Goal: Task Accomplishment & Management: Complete application form

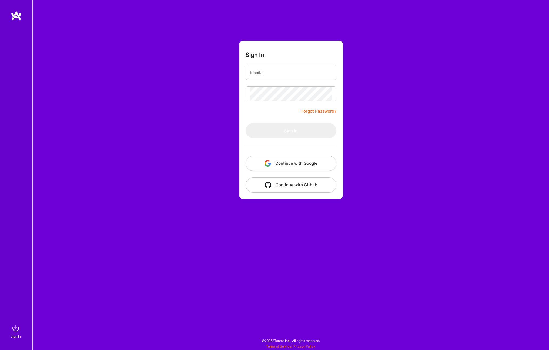
click at [0, 347] on com-1password-button at bounding box center [0, 347] width 0 height 0
type input "[EMAIL_ADDRESS][DOMAIN_NAME]"
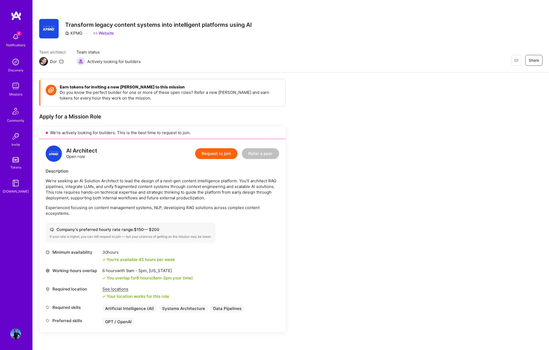
click at [214, 152] on button "Request to join" at bounding box center [216, 153] width 42 height 11
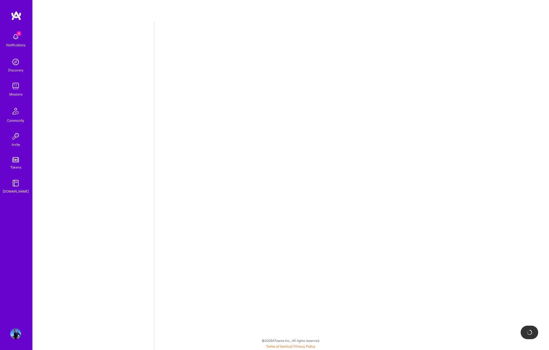
select select "US"
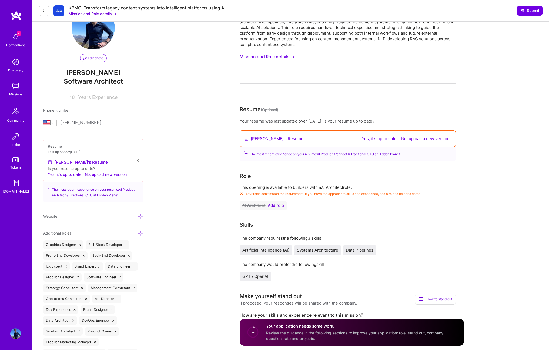
scroll to position [32, 0]
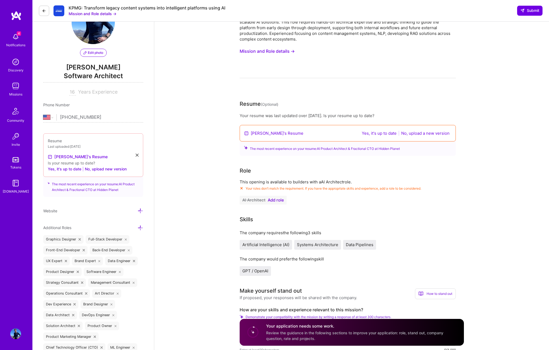
click at [373, 134] on button "Yes, it's up to date" at bounding box center [379, 133] width 38 height 6
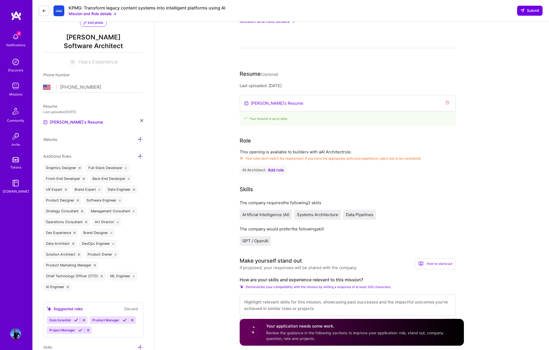
scroll to position [85, 0]
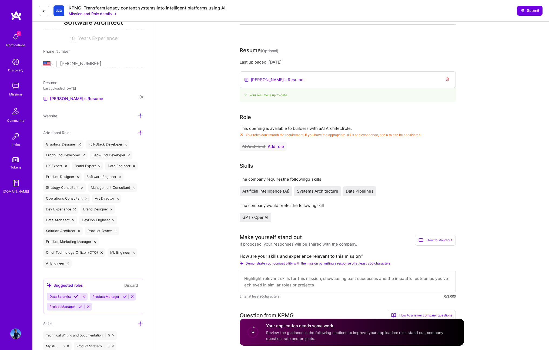
click at [279, 147] on span "Add role" at bounding box center [276, 146] width 16 height 4
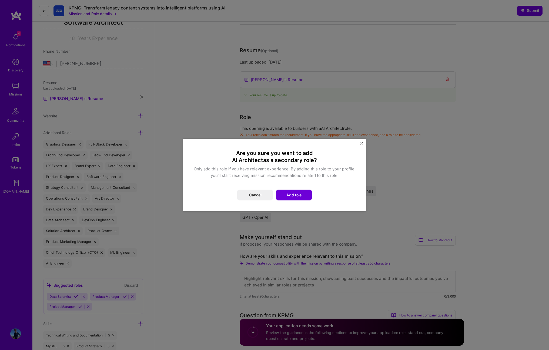
click at [298, 189] on div "Are you sure you want to add AI Architect as a secondary role? Only add this ro…" at bounding box center [274, 174] width 162 height 51
click at [298, 192] on button "Add role" at bounding box center [294, 194] width 36 height 11
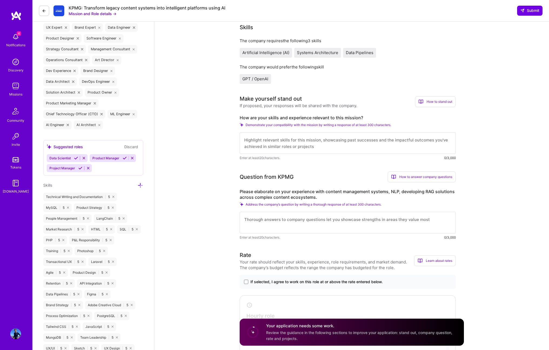
scroll to position [225, 0]
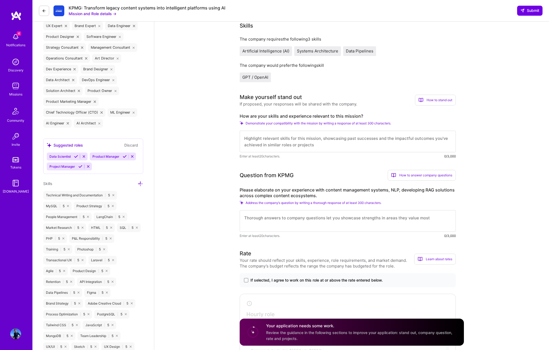
click at [289, 144] on textarea at bounding box center [348, 141] width 216 height 22
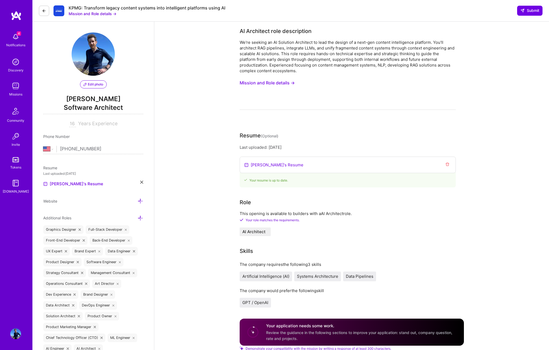
click at [107, 14] on button "Mission and Role details →" at bounding box center [93, 14] width 48 height 6
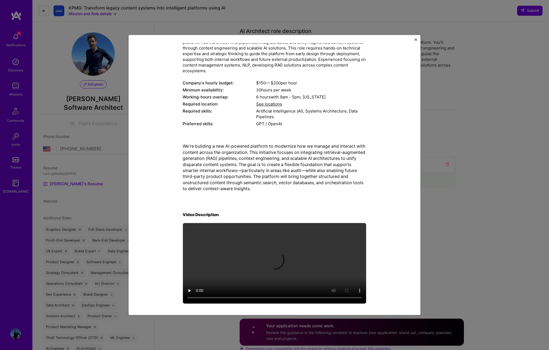
scroll to position [48, 0]
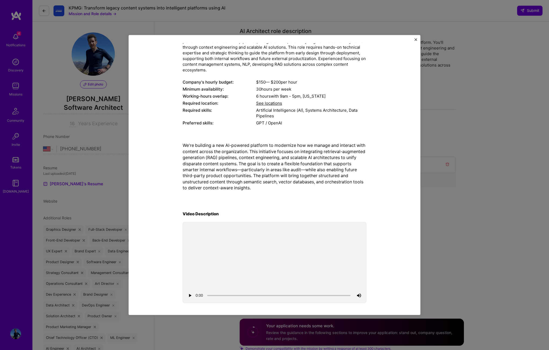
click at [472, 175] on div "Mission Description and Role Details AI Architect role description We're seekin…" at bounding box center [274, 175] width 549 height 350
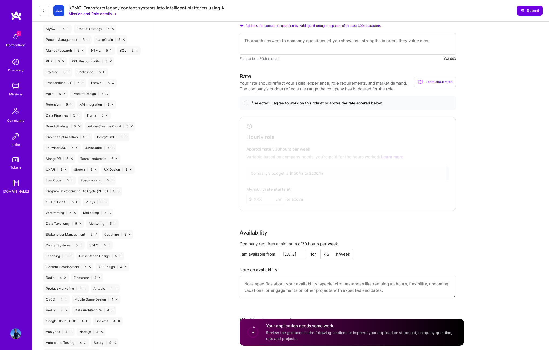
scroll to position [375, 0]
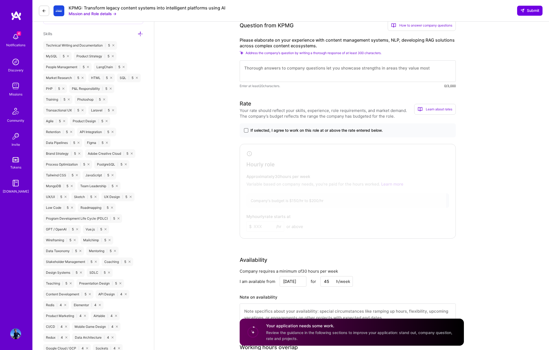
click at [247, 131] on span at bounding box center [246, 130] width 4 height 4
click at [0, 0] on input "If selected, I agree to work on this role at or above the rate entered below." at bounding box center [0, 0] width 0 height 0
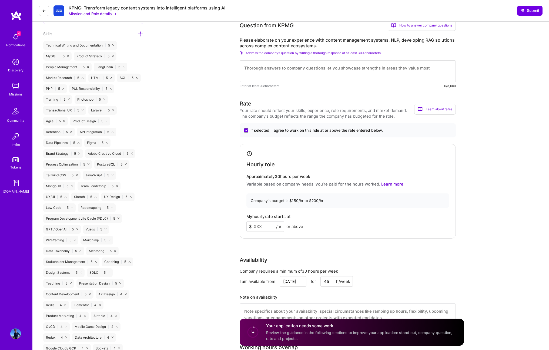
click at [258, 226] on input at bounding box center [265, 226] width 38 height 11
type input "200"
click at [332, 226] on div "My hourly rate starts at $ 200 /hr or above" at bounding box center [347, 223] width 203 height 18
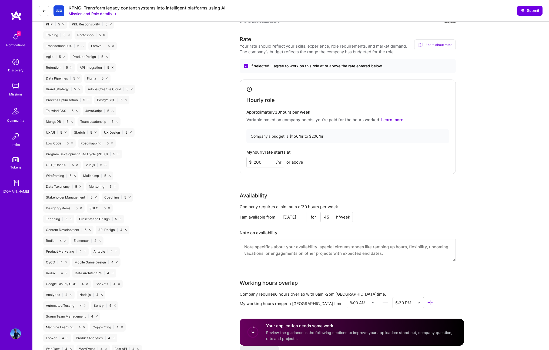
scroll to position [492, 0]
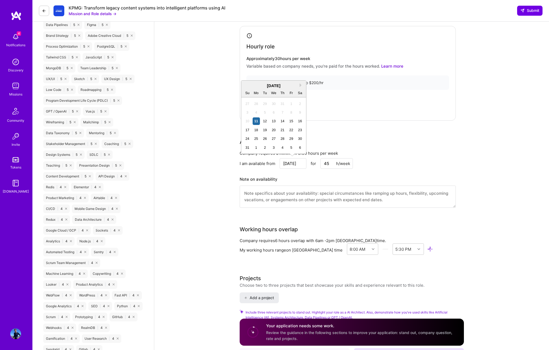
click at [297, 163] on input "[DATE]" at bounding box center [293, 163] width 27 height 11
click at [257, 130] on div "18" at bounding box center [256, 129] width 7 height 7
type input "[DATE]"
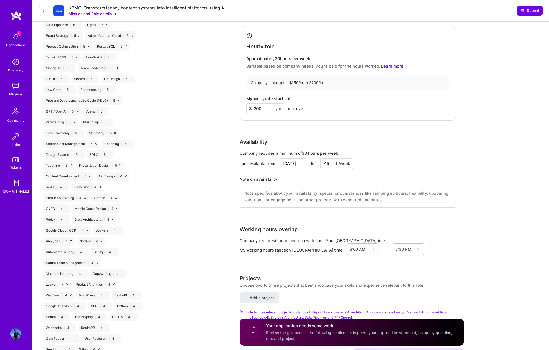
click at [327, 163] on input "45" at bounding box center [336, 163] width 32 height 11
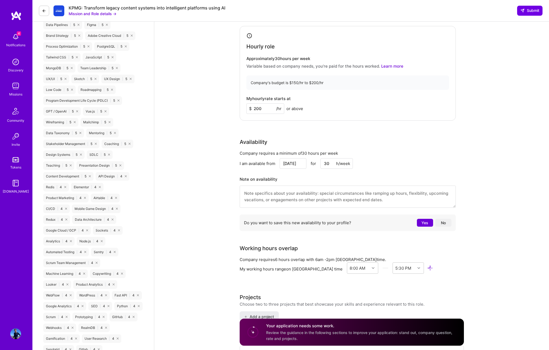
type input "30"
click at [392, 147] on div "Availability Company requires a minimum of 30 hours per week I am available fro…" at bounding box center [348, 185] width 216 height 95
click at [320, 195] on textarea at bounding box center [348, 196] width 216 height 22
type textarea "I"
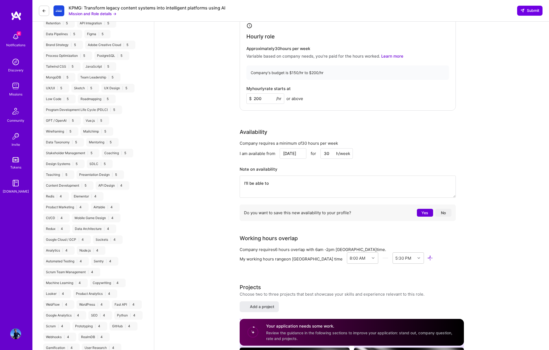
scroll to position [370, 0]
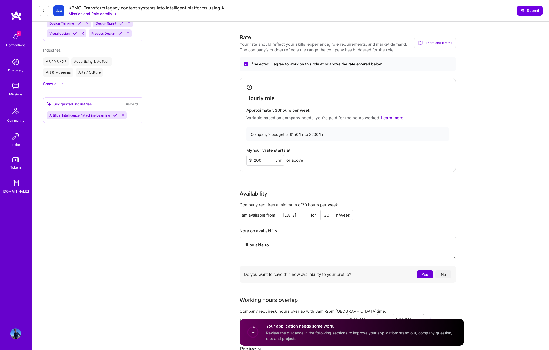
type textarea "I'll be able to"
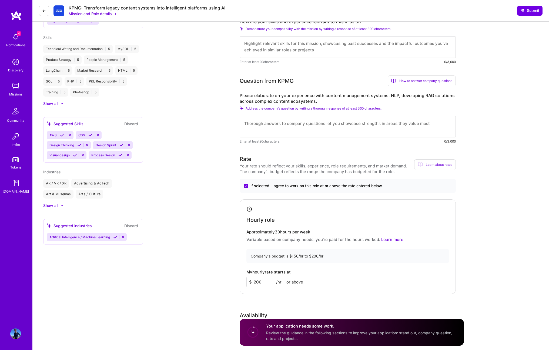
scroll to position [243, 0]
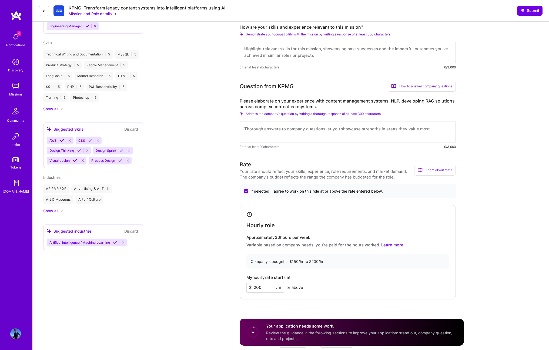
click at [113, 13] on button "Mission and Role details →" at bounding box center [93, 14] width 48 height 6
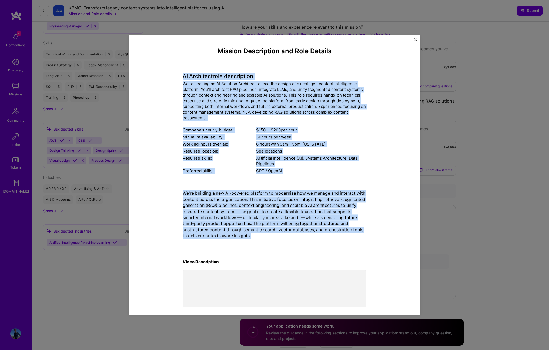
drag, startPoint x: 183, startPoint y: 77, endPoint x: 274, endPoint y: 233, distance: 181.0
click at [274, 233] on div "Mission Description and Role Details AI Architect role description We're seekin…" at bounding box center [275, 199] width 184 height 304
copy div "LO Ipsumdolo sita consectetur Ad'el seddoei te IN Utlabore Etdolorem al enim ad…"
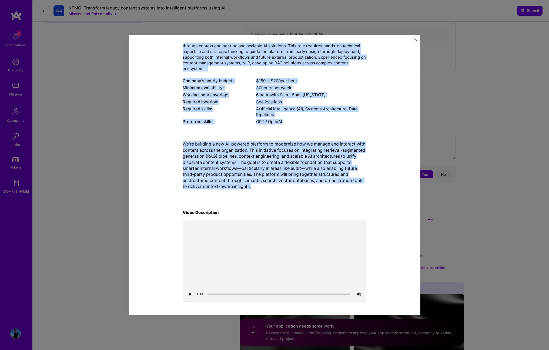
scroll to position [498, 0]
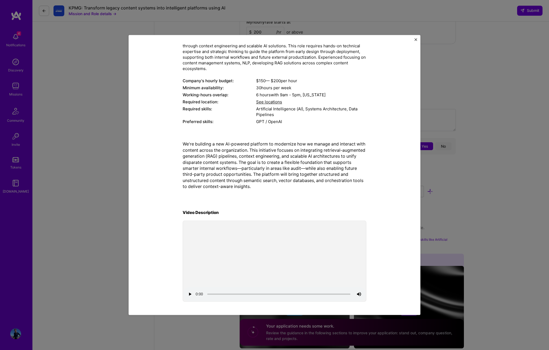
click at [257, 189] on p "We're building a new AI-powered platform to modernize how we manage and interac…" at bounding box center [275, 165] width 184 height 48
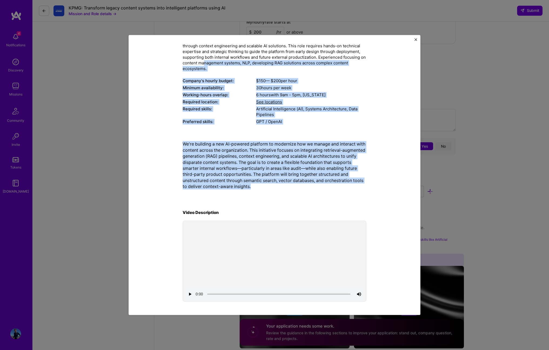
drag, startPoint x: 266, startPoint y: 190, endPoint x: 203, endPoint y: 64, distance: 140.0
click at [203, 64] on div "Mission Description and Role Details AI Architect role description We're seekin…" at bounding box center [275, 150] width 184 height 304
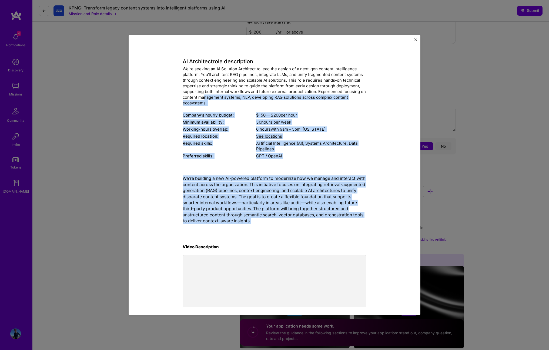
scroll to position [0, 0]
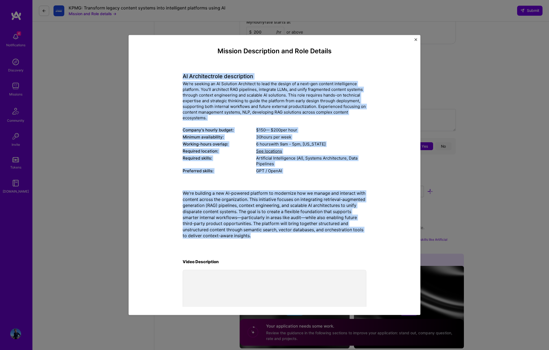
click at [183, 75] on h4 "AI Architect role description" at bounding box center [275, 76] width 184 height 6
copy div "LO Ipsumdolo sita consectetur Ad'el seddoei te IN Utlabore Etdolorem al enim ad…"
click at [415, 40] on img "Close" at bounding box center [415, 39] width 3 height 3
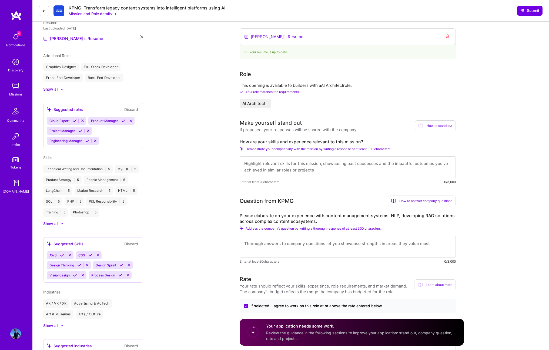
scroll to position [132, 0]
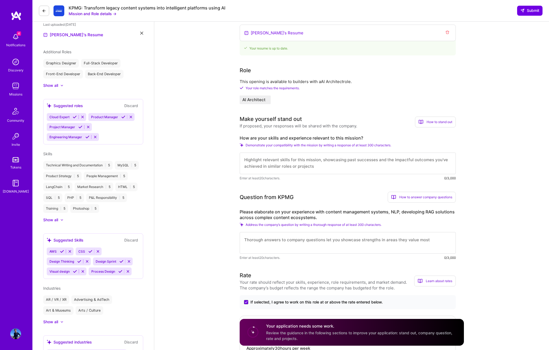
click at [259, 136] on label "How are your skills and experience relevant to this mission?" at bounding box center [348, 138] width 216 height 6
copy label "How are your skills and experience relevant to this mission?"
click at [266, 214] on label "Please elaborate on your experience with content management systems, NLP, devel…" at bounding box center [348, 214] width 216 height 11
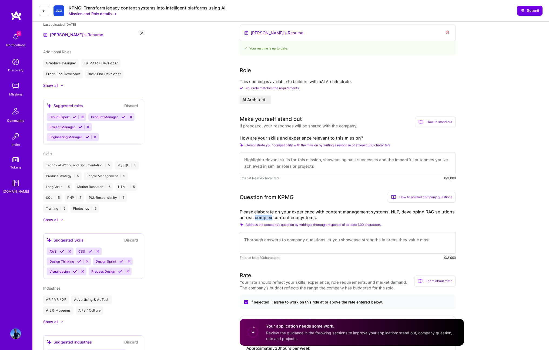
click at [266, 214] on label "Please elaborate on your experience with content management systems, NLP, devel…" at bounding box center [348, 214] width 216 height 11
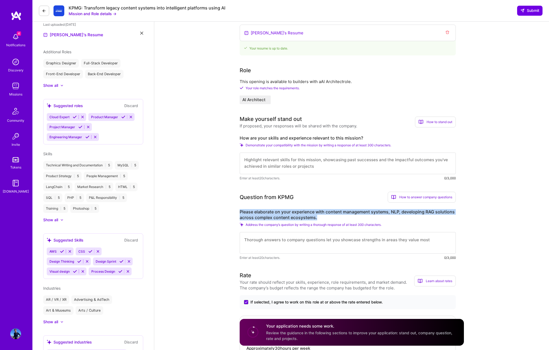
click at [266, 214] on label "Please elaborate on your experience with content management systems, NLP, devel…" at bounding box center [348, 214] width 216 height 11
copy label "Please elaborate on your experience with content management systems, NLP, devel…"
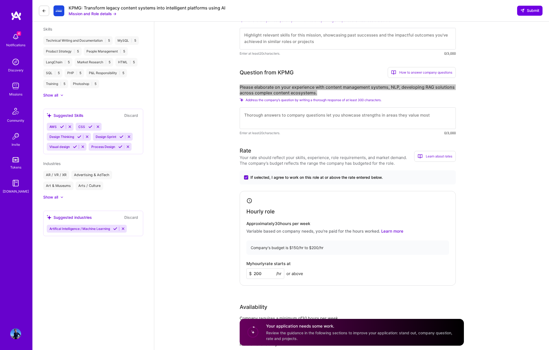
scroll to position [258, 0]
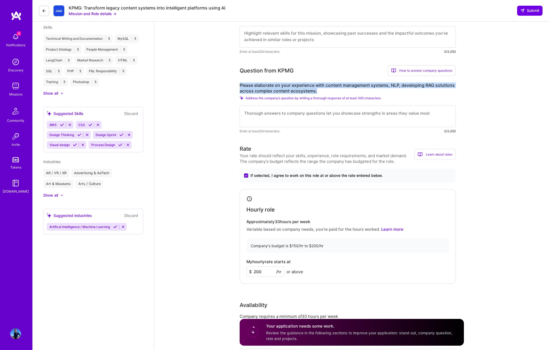
click at [272, 160] on div "Your rate should reflect your skills, experience, role requirements, and market…" at bounding box center [327, 158] width 174 height 11
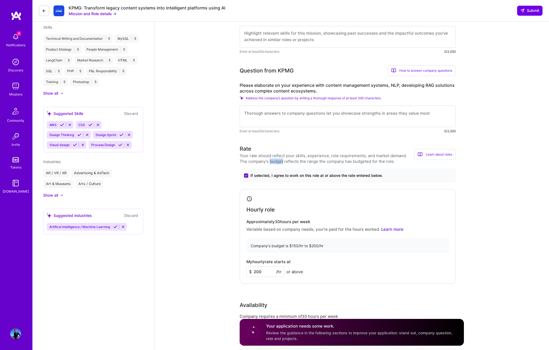
click at [272, 160] on div "Your rate should reflect your skills, experience, role requirements, and market…" at bounding box center [327, 158] width 174 height 11
click at [271, 161] on div "Your rate should reflect your skills, experience, role requirements, and market…" at bounding box center [327, 158] width 174 height 11
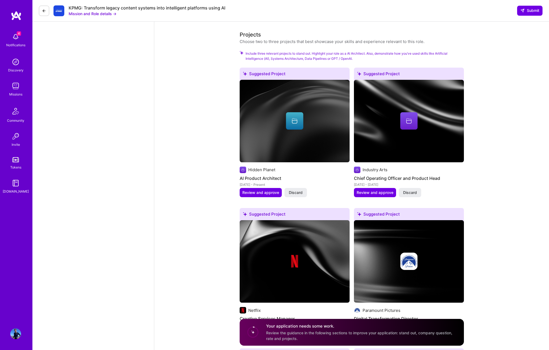
scroll to position [702, 0]
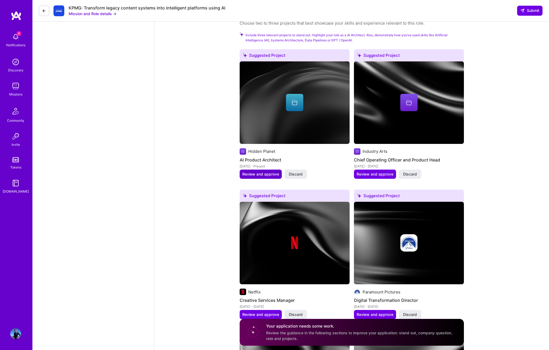
click at [261, 174] on span "Review and approve" at bounding box center [260, 173] width 37 height 5
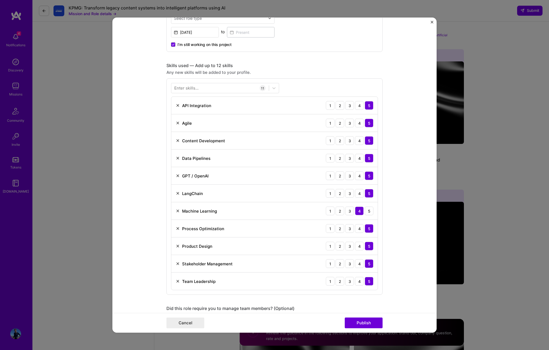
scroll to position [536, 0]
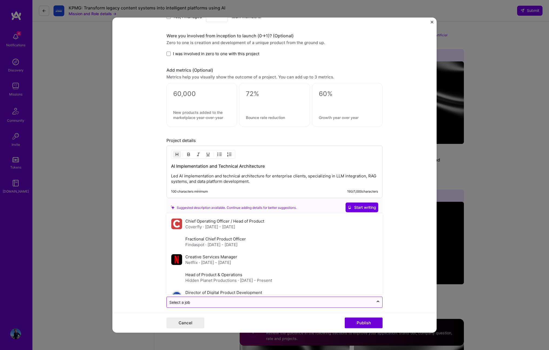
click at [265, 304] on input "text" at bounding box center [270, 302] width 202 height 6
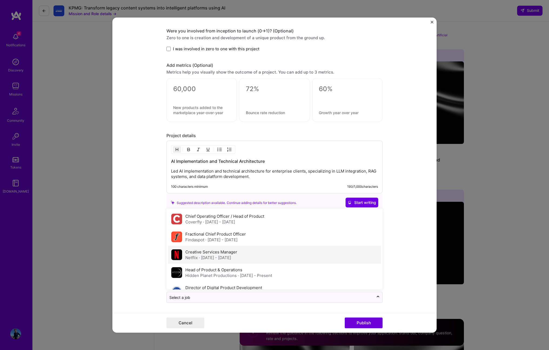
scroll to position [29, 0]
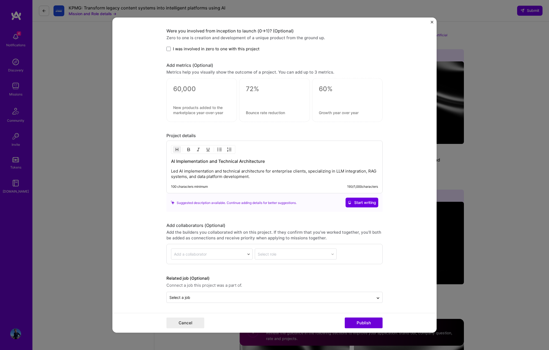
click at [424, 239] on form "Editing suggested project This project is suggested based on your LinkedIn, res…" at bounding box center [274, 175] width 324 height 315
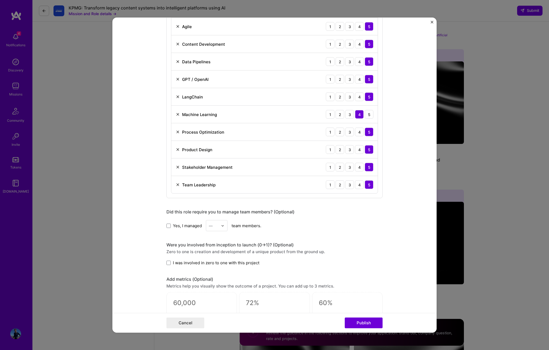
scroll to position [320, 0]
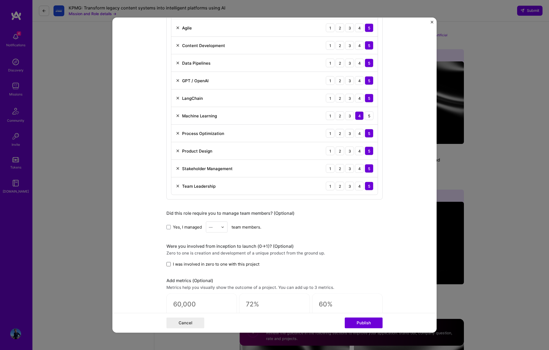
click at [168, 265] on span at bounding box center [168, 263] width 4 height 4
click at [0, 0] on input "I was involved in zero to one with this project" at bounding box center [0, 0] width 0 height 0
click at [167, 226] on span at bounding box center [168, 226] width 4 height 4
click at [0, 0] on input "Yes, I managed" at bounding box center [0, 0] width 0 height 0
click at [214, 226] on input "text" at bounding box center [213, 227] width 9 height 6
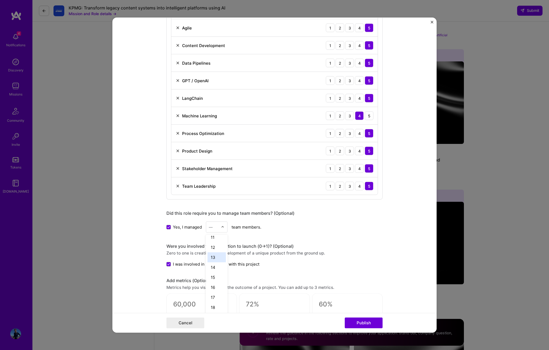
scroll to position [103, 0]
click at [214, 275] on div "15" at bounding box center [216, 278] width 18 height 10
click at [285, 243] on div "Were you involved from inception to launch (0 -> 1)? (Optional)" at bounding box center [274, 246] width 216 height 6
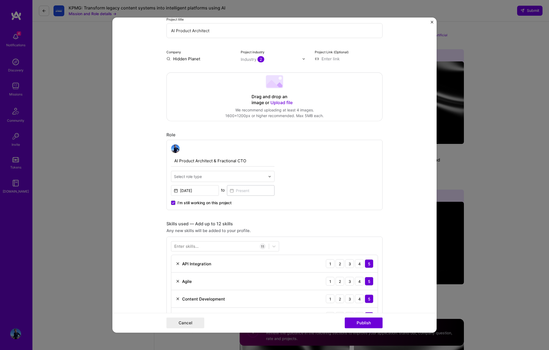
scroll to position [65, 0]
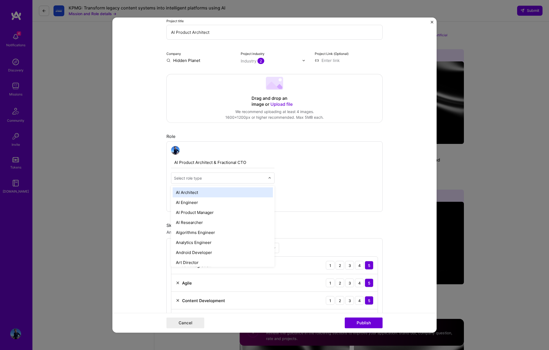
click at [243, 177] on input "text" at bounding box center [219, 178] width 91 height 6
click at [230, 185] on div "AI Product Architect & Fractional CTO option AI Architect focused, 1 of 70. 70 …" at bounding box center [222, 176] width 103 height 61
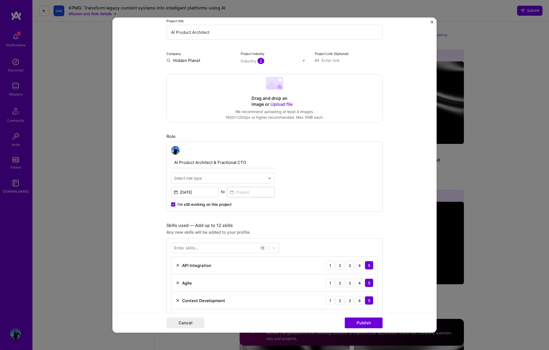
click at [241, 173] on div "Select role type" at bounding box center [219, 178] width 97 height 11
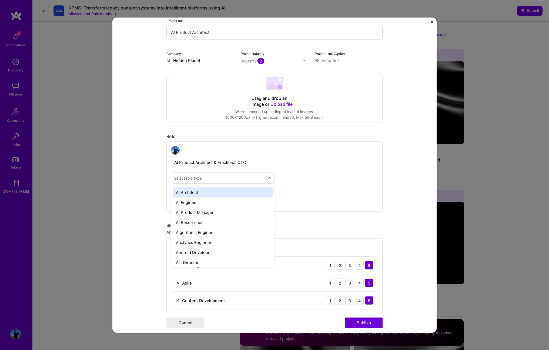
click at [217, 192] on div "AI Architect" at bounding box center [223, 192] width 100 height 10
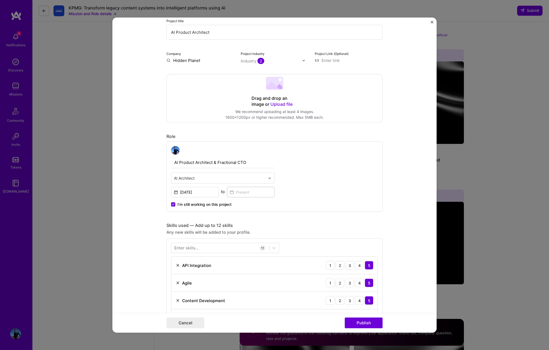
click at [294, 192] on div "AI Product Architect & Fractional CTO option AI Architect, selected. Select is …" at bounding box center [274, 176] width 216 height 70
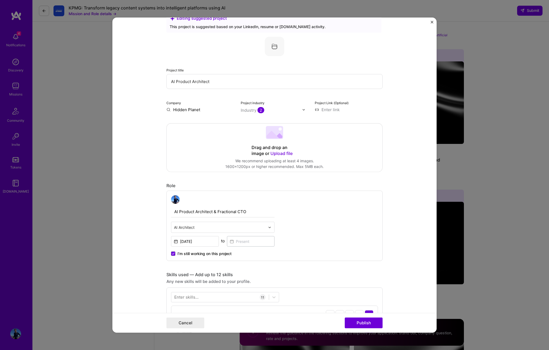
scroll to position [0, 0]
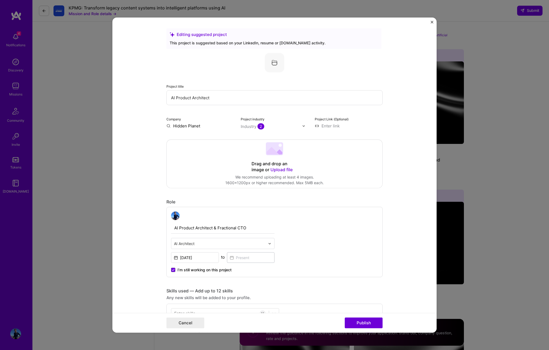
click at [283, 168] on span "Upload file" at bounding box center [281, 169] width 22 height 5
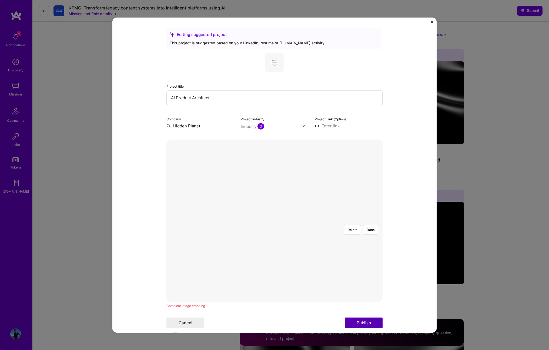
click at [360, 322] on button "Publish" at bounding box center [364, 322] width 38 height 11
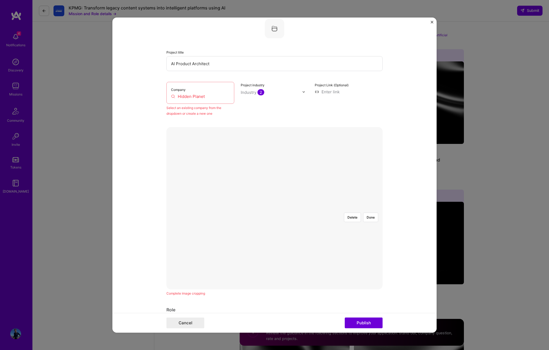
scroll to position [35, 0]
click at [198, 91] on div "Company Hidden Planet" at bounding box center [200, 91] width 68 height 22
click at [197, 96] on input "Hidden Planet" at bounding box center [200, 95] width 59 height 6
click at [208, 98] on div "Company Hidden Planet" at bounding box center [200, 91] width 68 height 22
click at [176, 106] on div "Select an existing company from the dropdown or create a new one" at bounding box center [200, 108] width 68 height 11
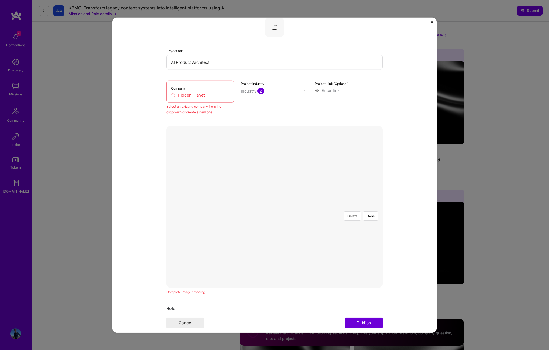
click at [188, 96] on input "Hidden Planet" at bounding box center [200, 95] width 59 height 6
type input "Hidden Planet Productions"
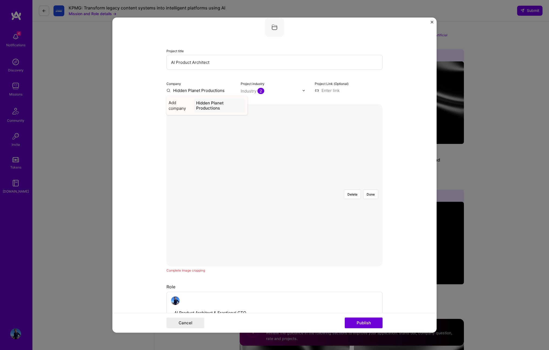
click at [213, 103] on div "Hidden Planet Productions" at bounding box center [219, 105] width 51 height 15
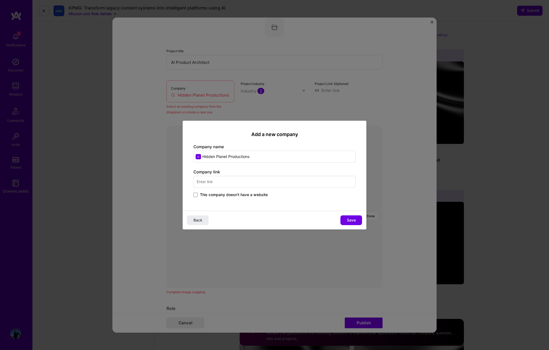
click at [230, 180] on input "text" at bounding box center [274, 182] width 162 height 12
type input "[URL][DOMAIN_NAME]"
click at [276, 154] on input "Hidden Planet Productions" at bounding box center [274, 156] width 162 height 12
click at [354, 217] on button "Save" at bounding box center [351, 220] width 22 height 10
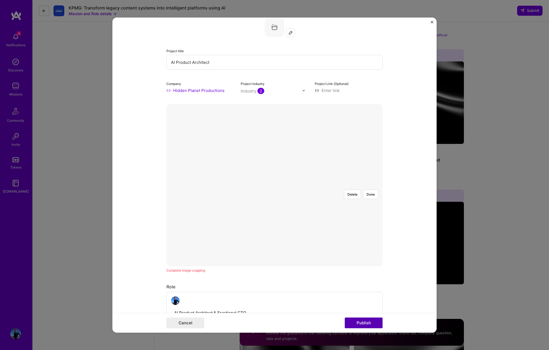
click at [366, 321] on button "Publish" at bounding box center [364, 322] width 38 height 11
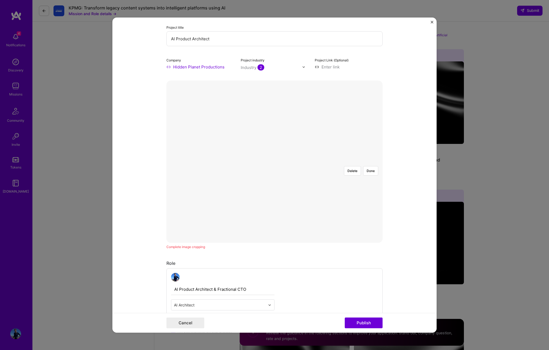
scroll to position [53, 0]
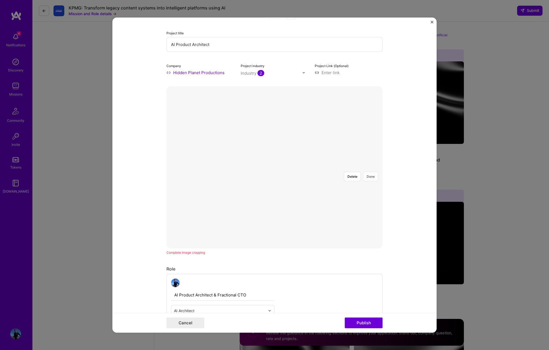
click at [372, 172] on button "Done" at bounding box center [370, 176] width 15 height 9
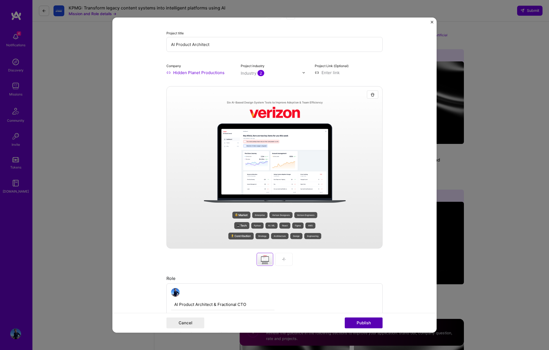
click at [370, 324] on button "Publish" at bounding box center [364, 322] width 38 height 11
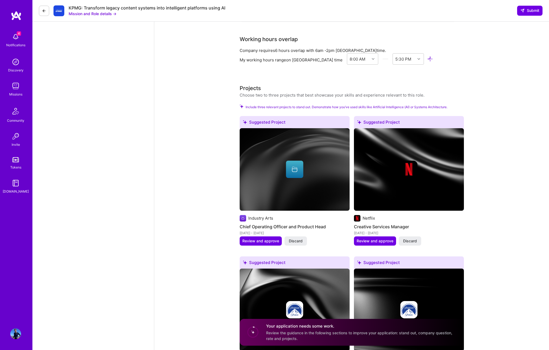
scroll to position [632, 0]
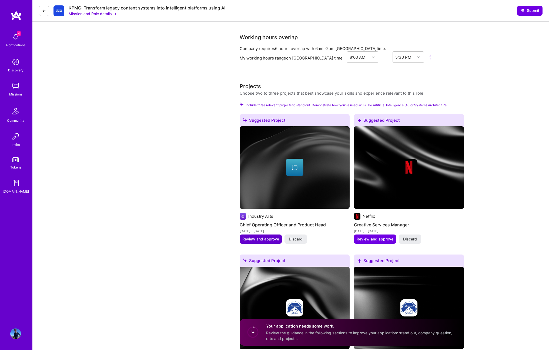
click at [264, 239] on span "Review and approve" at bounding box center [260, 238] width 37 height 5
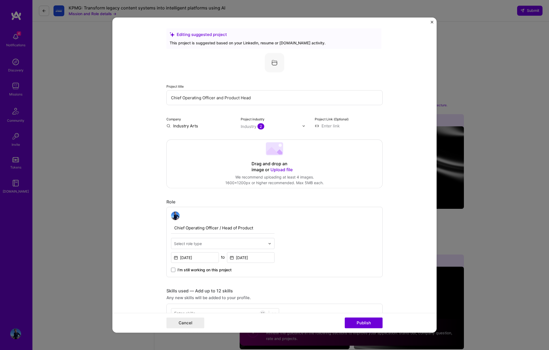
click at [278, 170] on span "Upload file" at bounding box center [281, 169] width 22 height 5
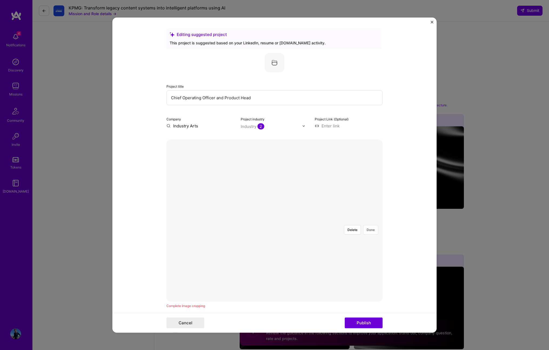
click at [370, 225] on button "Done" at bounding box center [370, 229] width 15 height 9
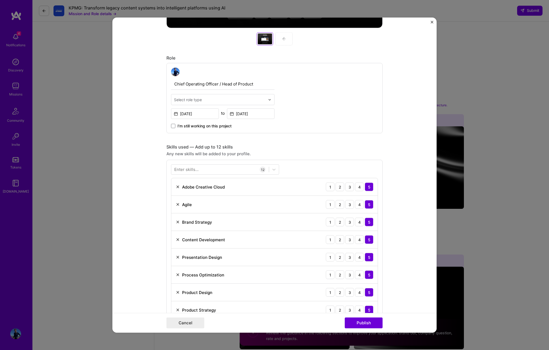
scroll to position [278, 0]
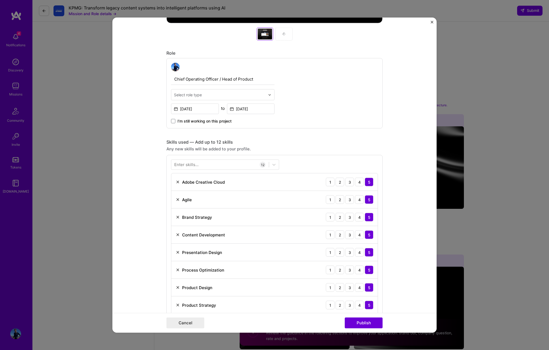
click at [261, 92] on div at bounding box center [219, 94] width 91 height 7
click at [220, 90] on div "Select role type" at bounding box center [219, 94] width 97 height 11
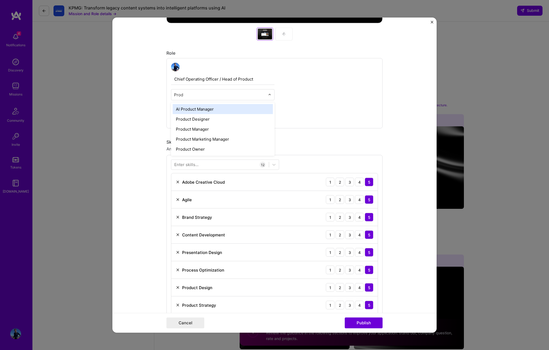
type input "Produ"
click at [199, 148] on div "Product Owner" at bounding box center [223, 149] width 100 height 10
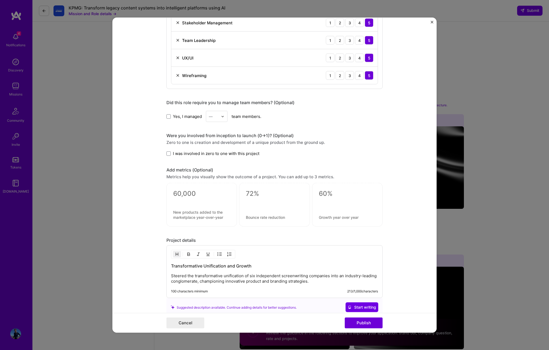
scroll to position [683, 0]
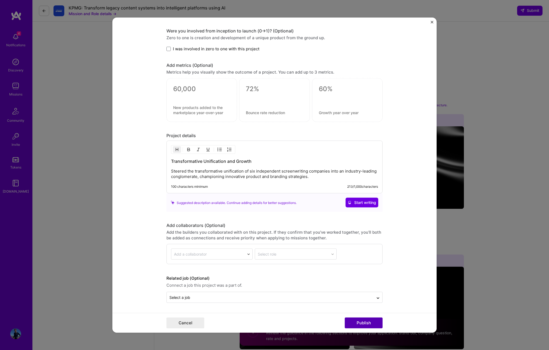
click at [361, 323] on button "Publish" at bounding box center [364, 322] width 38 height 11
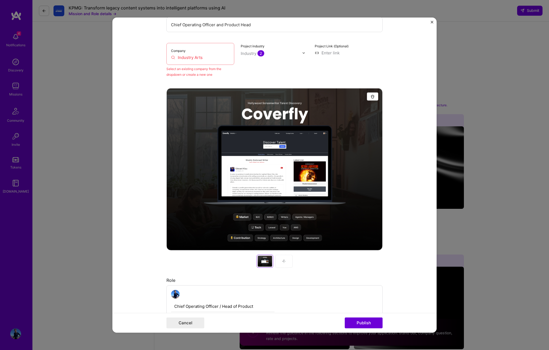
scroll to position [35, 0]
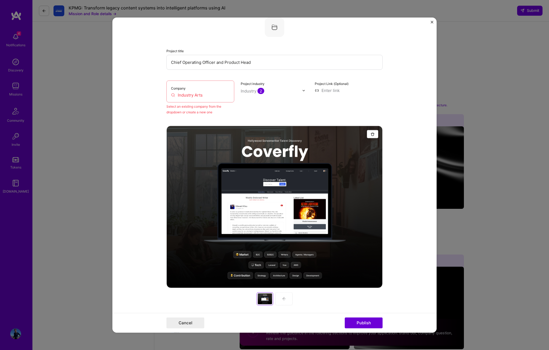
click at [196, 97] on input "Industry Arts" at bounding box center [200, 95] width 59 height 6
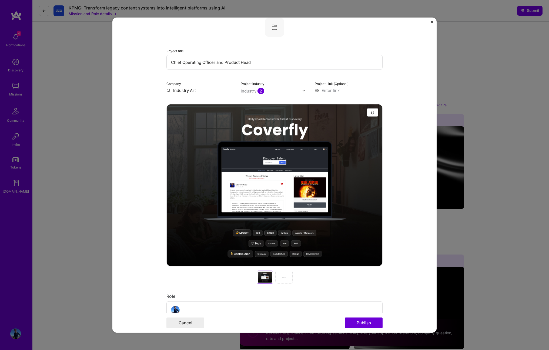
type input "Industry Arts"
click at [217, 99] on div "Industry Arts" at bounding box center [212, 102] width 30 height 9
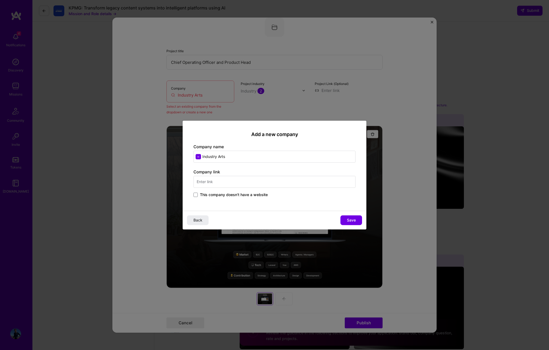
click at [253, 181] on input "text" at bounding box center [274, 182] width 162 height 12
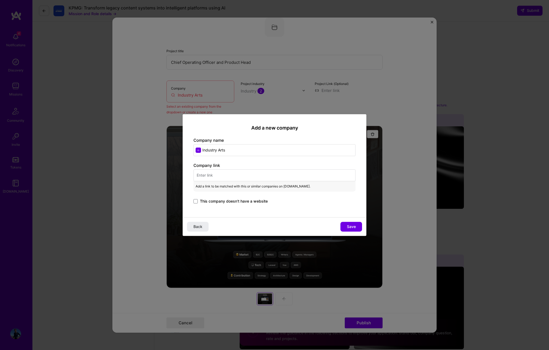
click at [238, 200] on span "This company doesn't have a website" at bounding box center [234, 200] width 68 height 5
click at [0, 0] on input "This company doesn't have a website" at bounding box center [0, 0] width 0 height 0
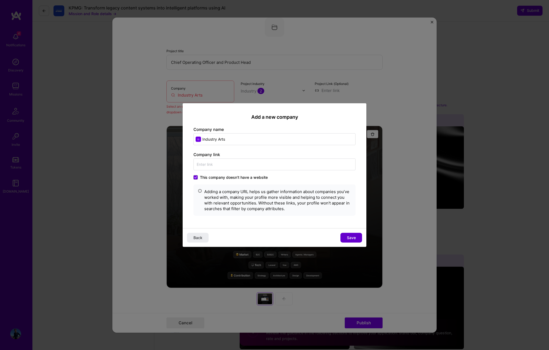
click at [347, 236] on span "Save" at bounding box center [351, 236] width 9 height 5
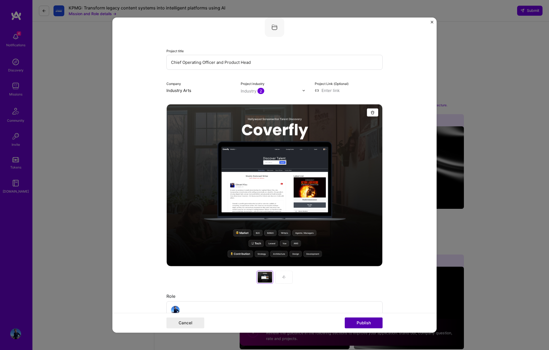
click at [363, 321] on button "Publish" at bounding box center [364, 322] width 38 height 11
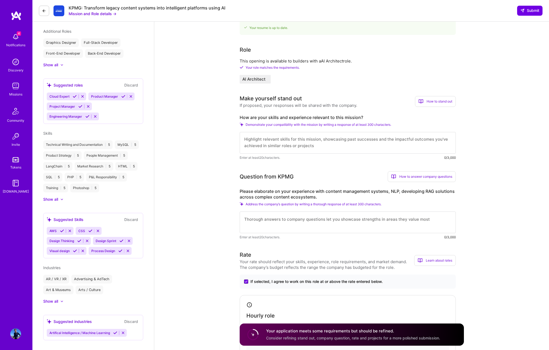
scroll to position [0, 0]
click at [298, 145] on textarea at bounding box center [348, 143] width 216 height 22
paste textarea "I've spent the past year building AI systems that unify complex, fragmented dat…"
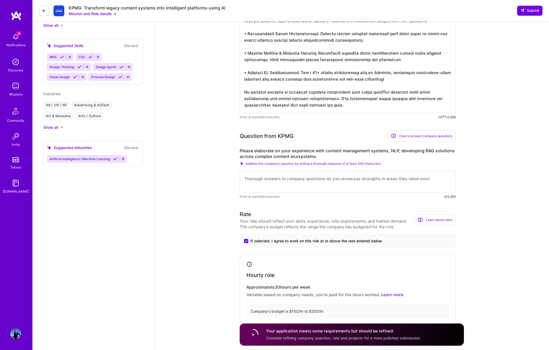
scroll to position [340, 0]
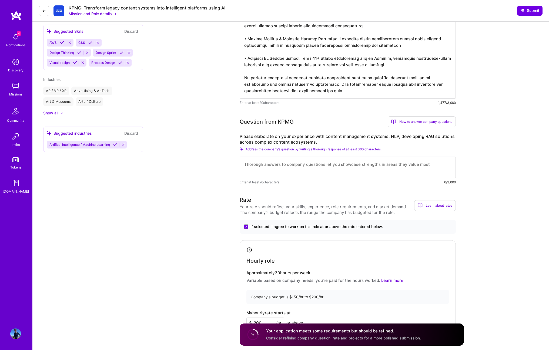
type textarea "L'ip dolor sit amet cons adipisci EL seddoei temp incid utlabor, etdolorema ali…"
click at [351, 165] on textarea at bounding box center [348, 167] width 216 height 22
paste textarea "My experience with content management and RAG systems spans multiple complex ec…"
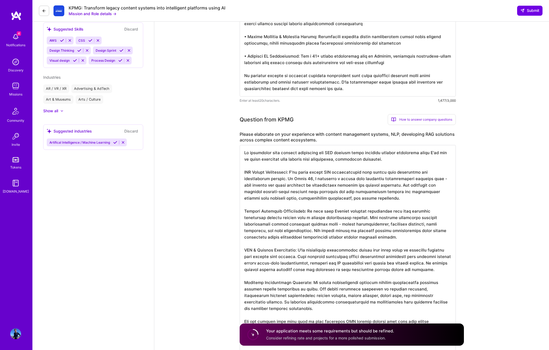
click at [245, 172] on textarea at bounding box center [348, 250] width 216 height 210
click at [333, 172] on textarea at bounding box center [348, 250] width 216 height 210
click at [285, 179] on textarea at bounding box center [348, 250] width 216 height 210
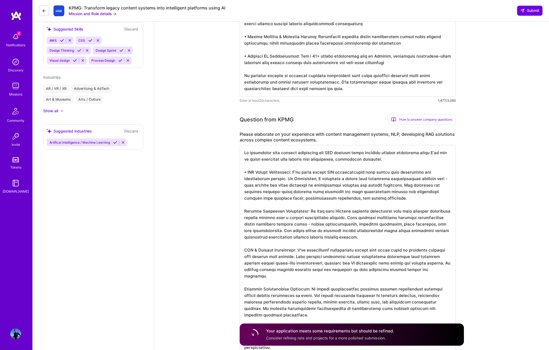
click at [343, 177] on textarea at bounding box center [348, 250] width 216 height 210
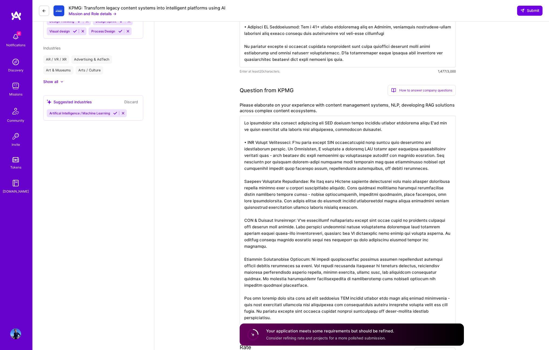
scroll to position [0, 0]
click at [307, 194] on textarea at bounding box center [348, 221] width 216 height 210
click at [439, 286] on textarea at bounding box center [348, 221] width 216 height 210
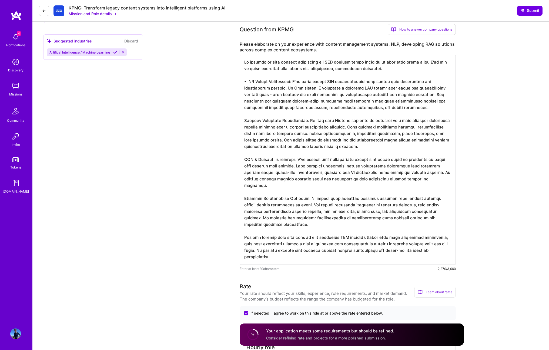
click at [347, 219] on textarea at bounding box center [348, 160] width 216 height 210
paste textarea "RAG System Development: I've built custom RAG architectures, including a tempor…"
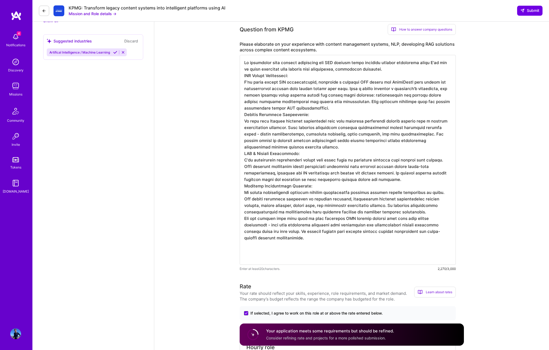
scroll to position [0, 0]
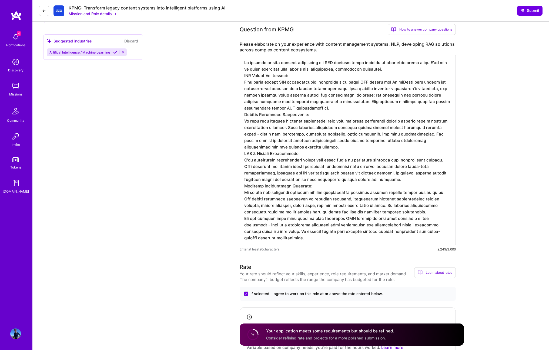
click at [402, 69] on textarea at bounding box center [348, 150] width 216 height 190
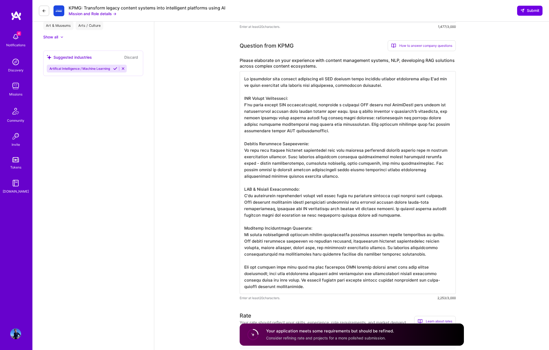
click at [290, 87] on textarea at bounding box center [348, 182] width 216 height 223
click at [304, 82] on textarea at bounding box center [348, 182] width 216 height 223
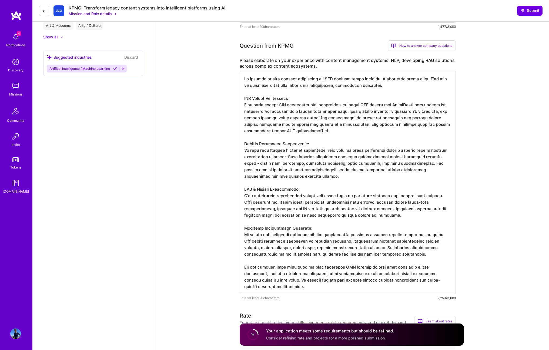
click at [304, 82] on textarea at bounding box center [348, 182] width 216 height 223
click at [288, 104] on textarea at bounding box center [348, 182] width 216 height 223
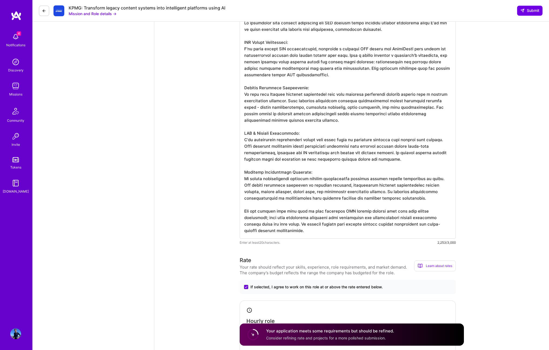
scroll to position [472, 0]
click at [293, 185] on textarea at bounding box center [348, 126] width 216 height 223
click at [309, 184] on textarea at bounding box center [348, 126] width 216 height 223
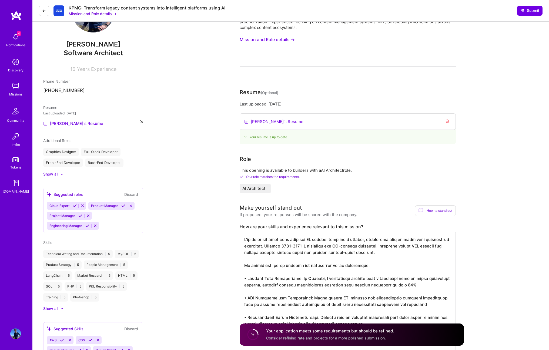
scroll to position [0, 0]
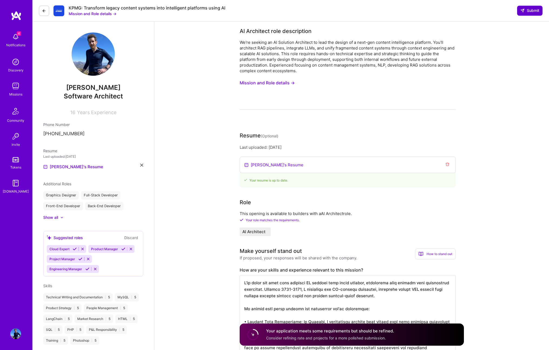
type textarea "My experience with content management and RAG systems spans multiple complex ec…"
click at [529, 9] on span "Submit" at bounding box center [529, 10] width 19 height 5
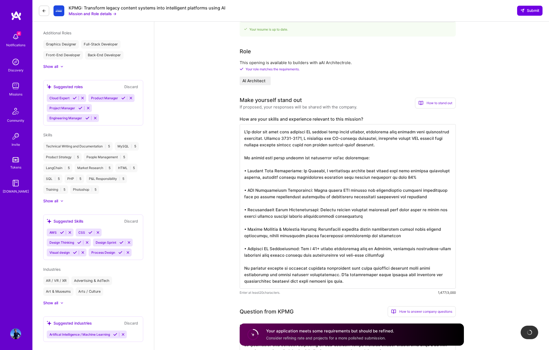
scroll to position [158, 0]
